Goal: Task Accomplishment & Management: Manage account settings

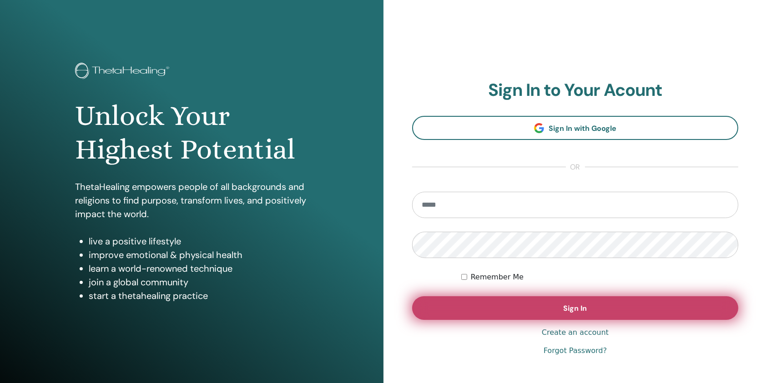
type input "**********"
click at [549, 302] on button "Sign In" at bounding box center [575, 309] width 326 height 24
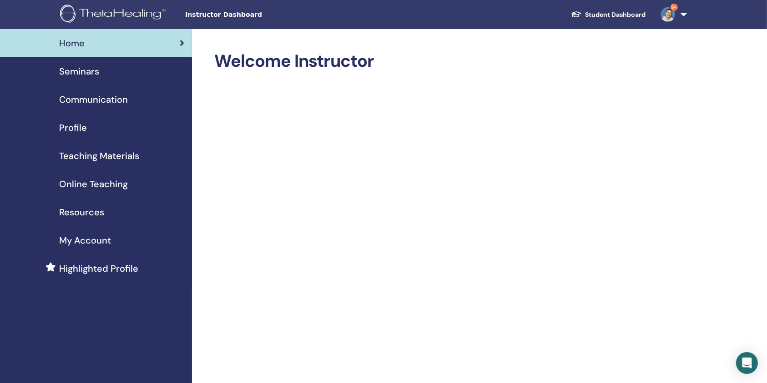
click at [686, 13] on link "9+" at bounding box center [671, 14] width 37 height 29
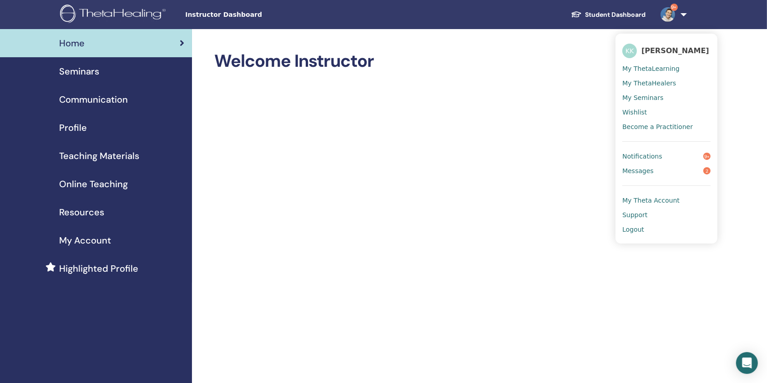
click at [642, 85] on span "My ThetaHealers" at bounding box center [649, 83] width 54 height 8
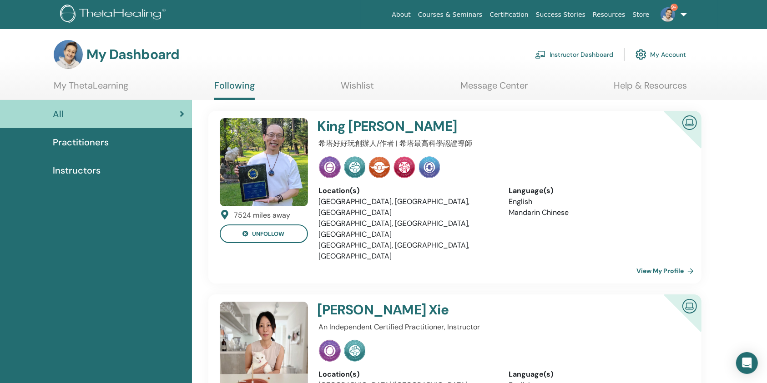
click at [573, 53] on link "Instructor Dashboard" at bounding box center [574, 55] width 78 height 20
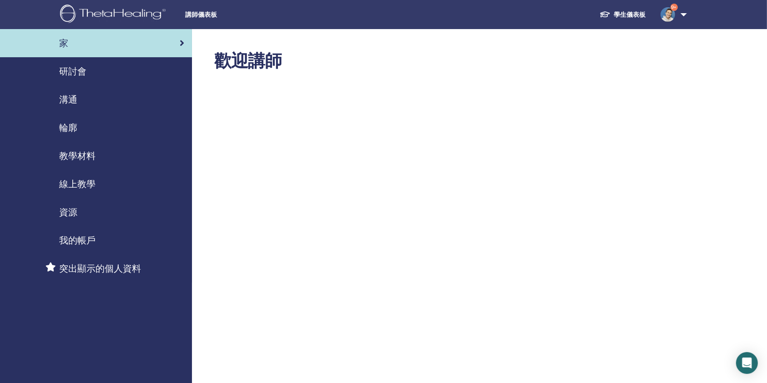
click at [88, 77] on div "研討會" at bounding box center [95, 72] width 177 height 14
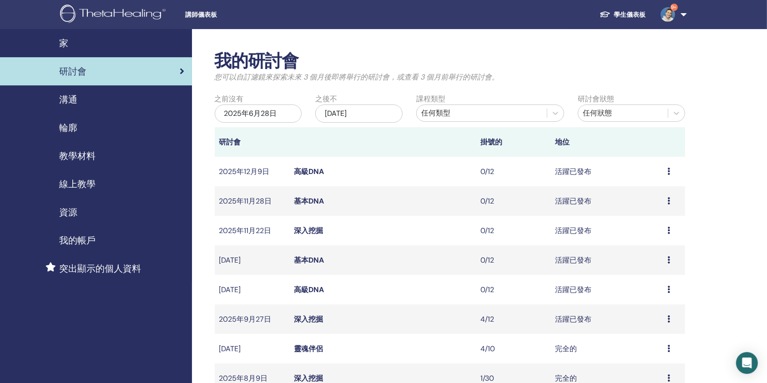
click at [381, 322] on td "深入挖掘" at bounding box center [382, 320] width 187 height 30
click at [299, 316] on font "深入挖掘" at bounding box center [308, 320] width 29 height 10
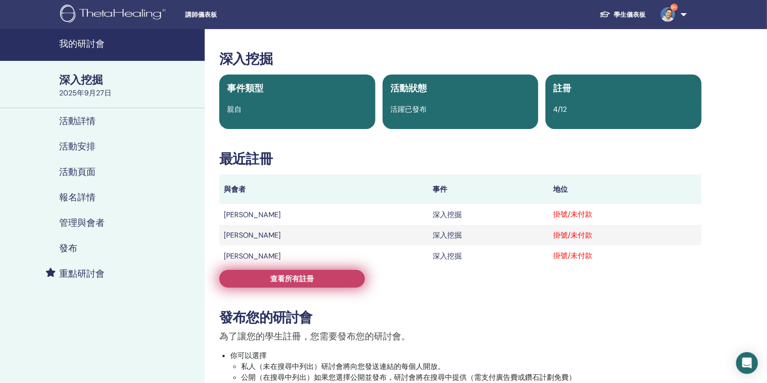
click at [302, 278] on font "查看所有註冊" at bounding box center [292, 279] width 44 height 10
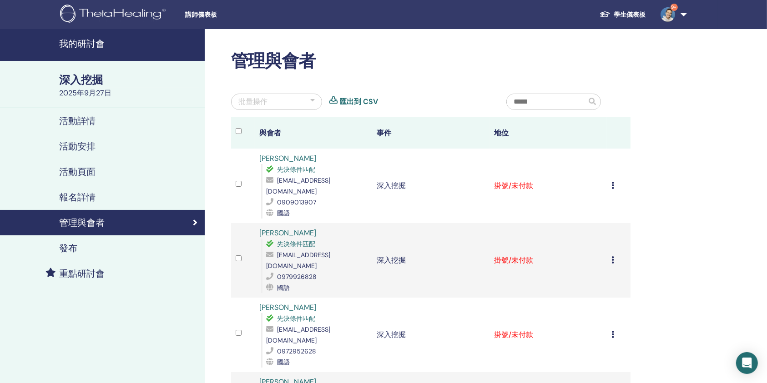
click at [612, 373] on li "取消註冊" at bounding box center [598, 380] width 58 height 14
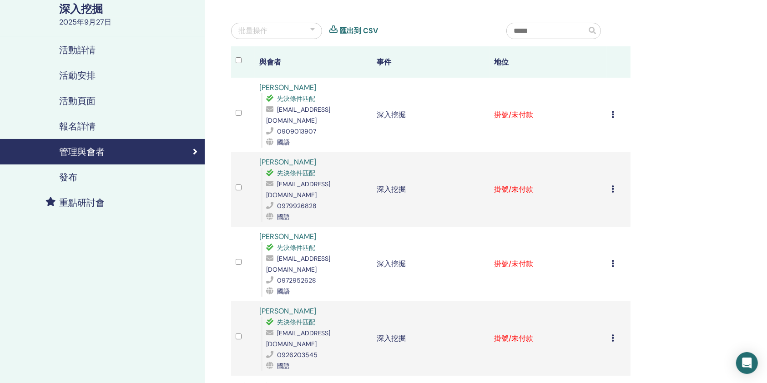
scroll to position [73, 0]
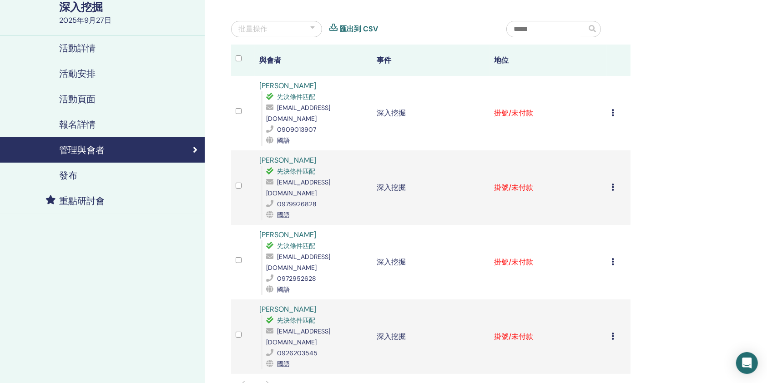
click at [612, 333] on icon at bounding box center [612, 336] width 3 height 7
click at [612, 299] on li "取消註冊" at bounding box center [598, 306] width 58 height 14
click at [612, 333] on icon at bounding box center [612, 336] width 3 height 7
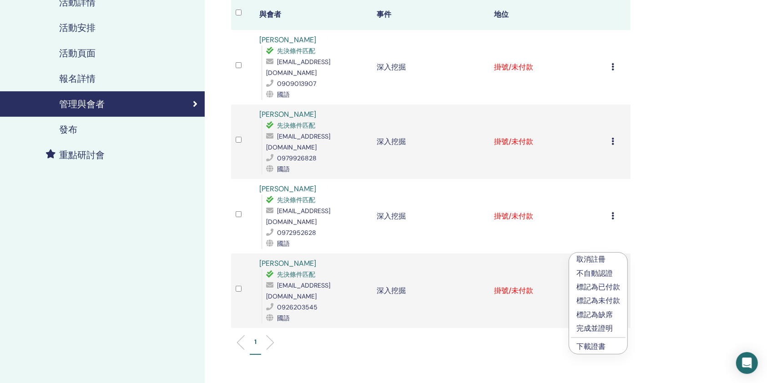
scroll to position [121, 0]
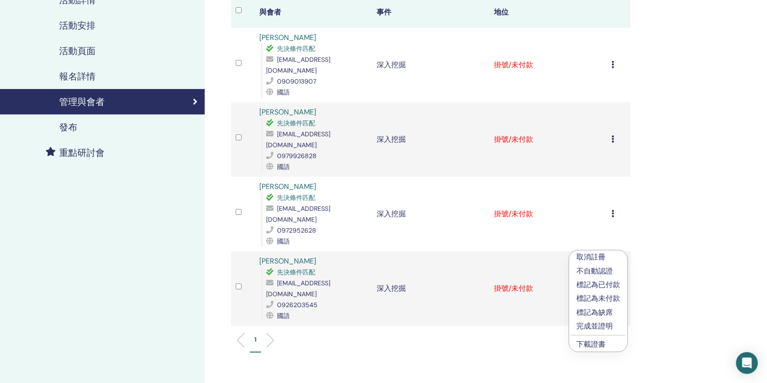
click at [595, 346] on font "下載證書" at bounding box center [590, 345] width 29 height 10
